Goal: Find specific page/section: Find specific page/section

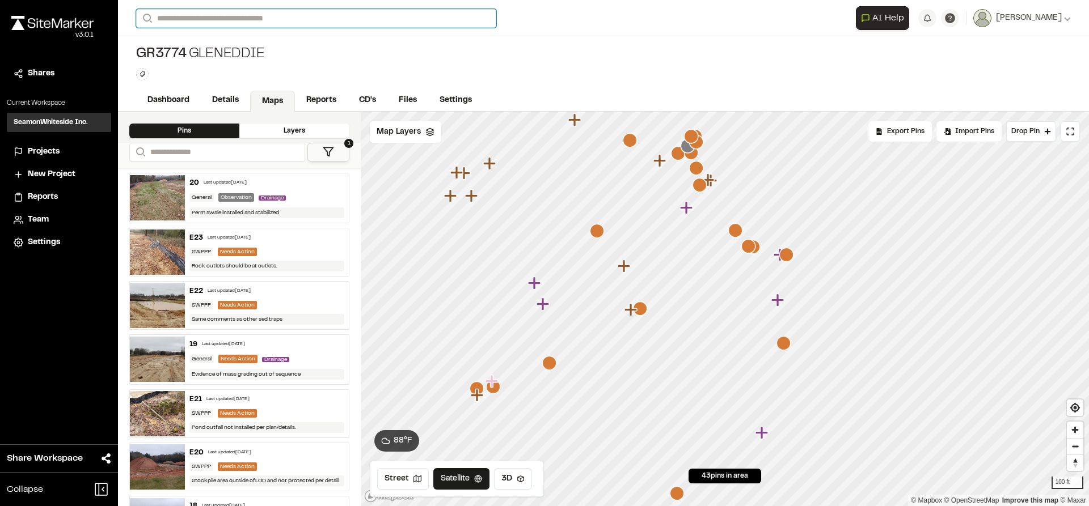
click at [337, 22] on input "Search" at bounding box center [316, 18] width 360 height 19
type input "*"
type input "**********"
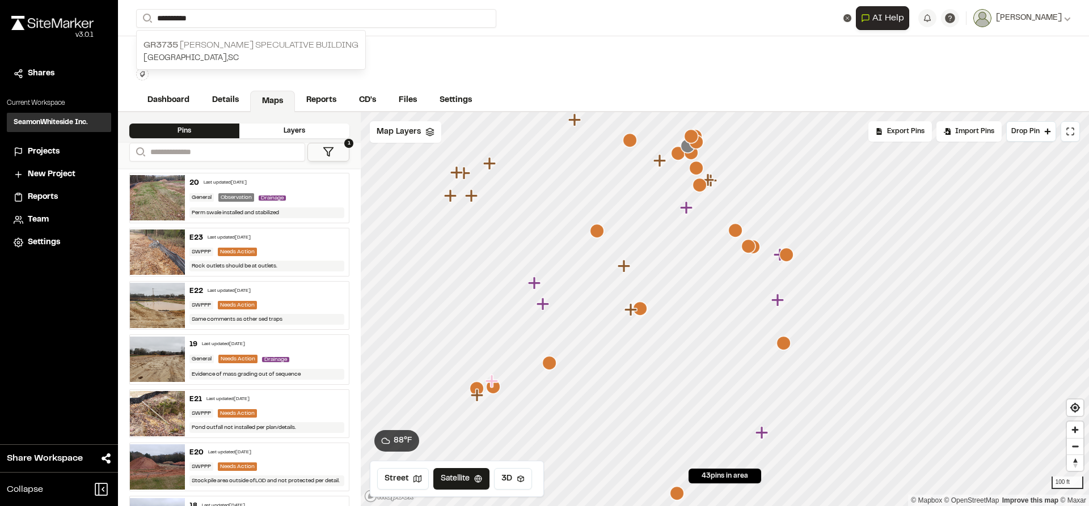
click at [233, 43] on p "GR3735 [PERSON_NAME] Speculative Building" at bounding box center [250, 46] width 215 height 14
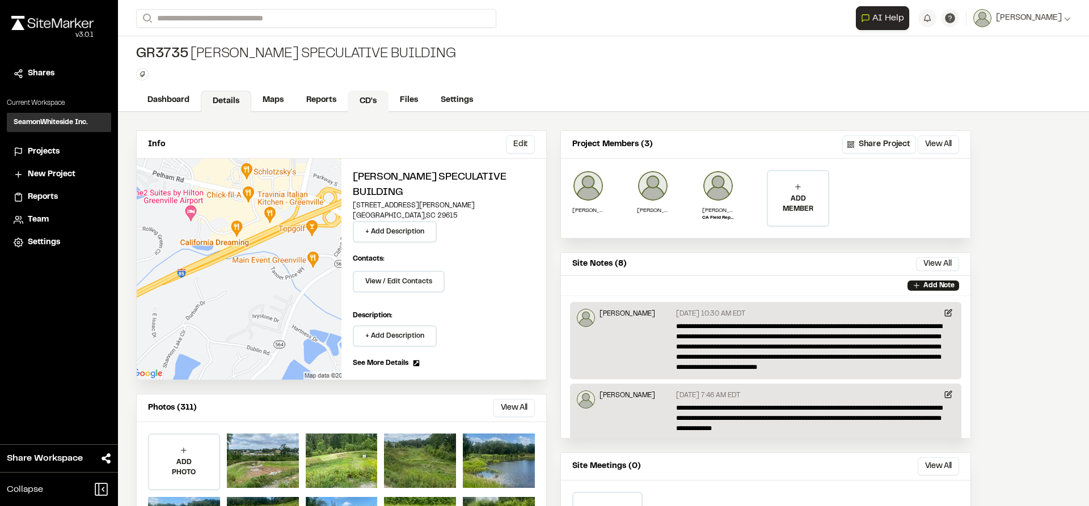
click at [377, 100] on link "CD's" at bounding box center [368, 102] width 41 height 22
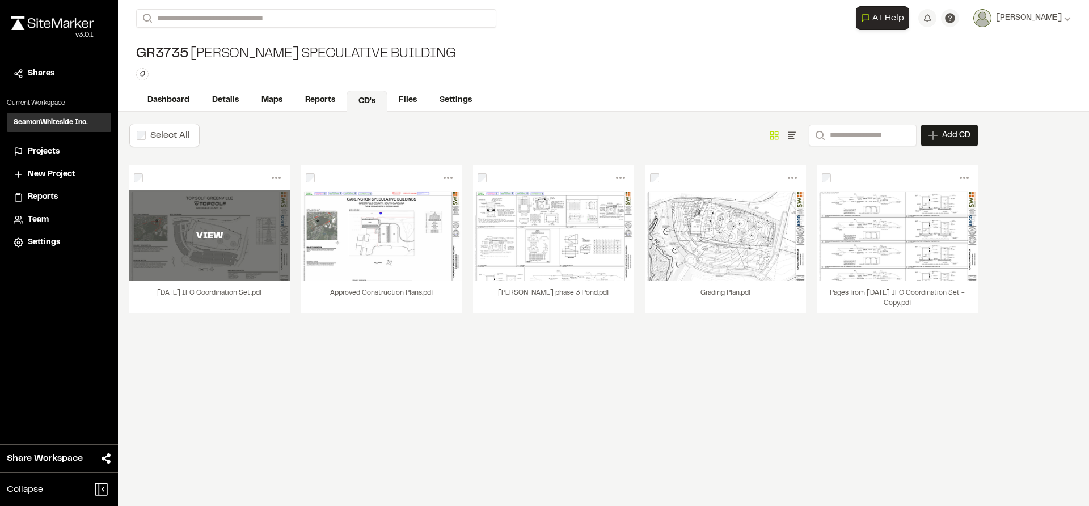
click at [192, 250] on div "VIEW" at bounding box center [209, 236] width 161 height 91
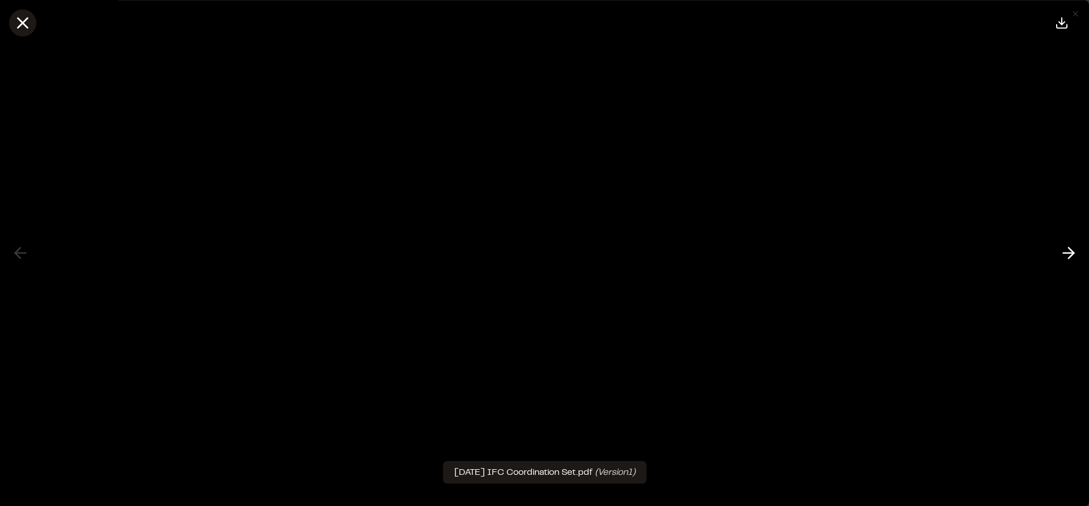
click at [20, 16] on icon at bounding box center [22, 22] width 19 height 19
